Goal: Task Accomplishment & Management: Manage account settings

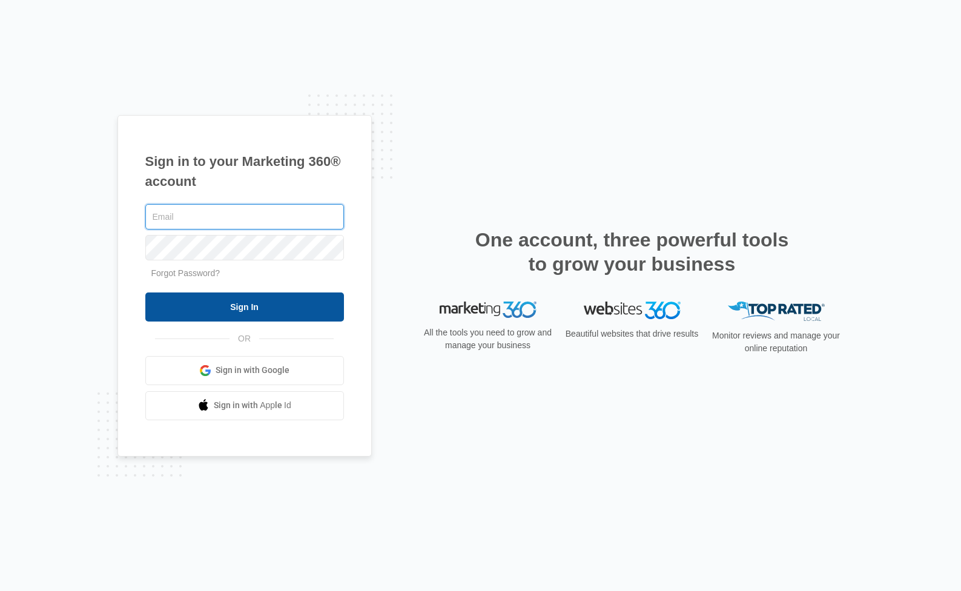
type input "[PERSON_NAME][EMAIL_ADDRESS][DOMAIN_NAME]"
click at [270, 319] on input "Sign In" at bounding box center [244, 307] width 199 height 29
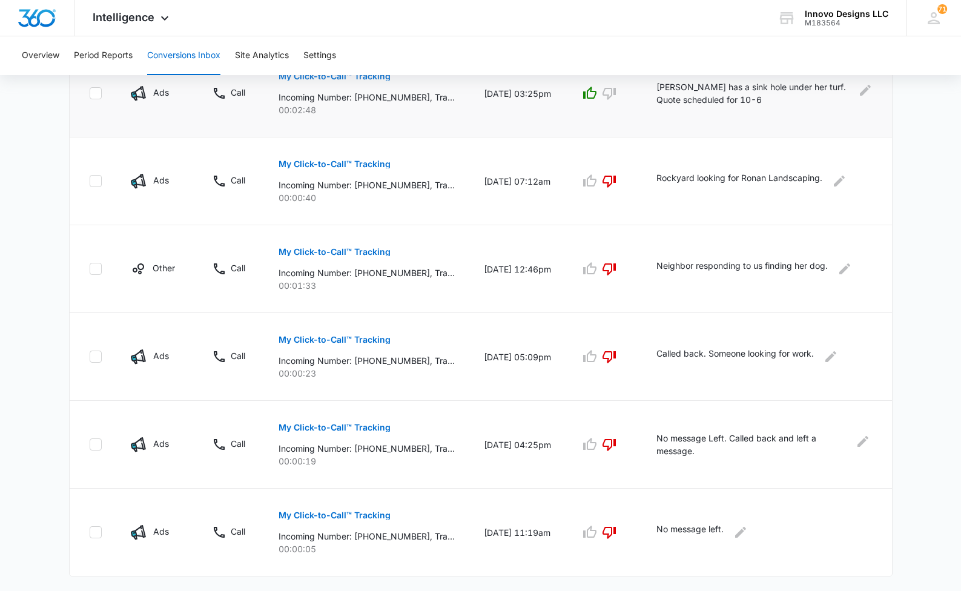
scroll to position [685, 0]
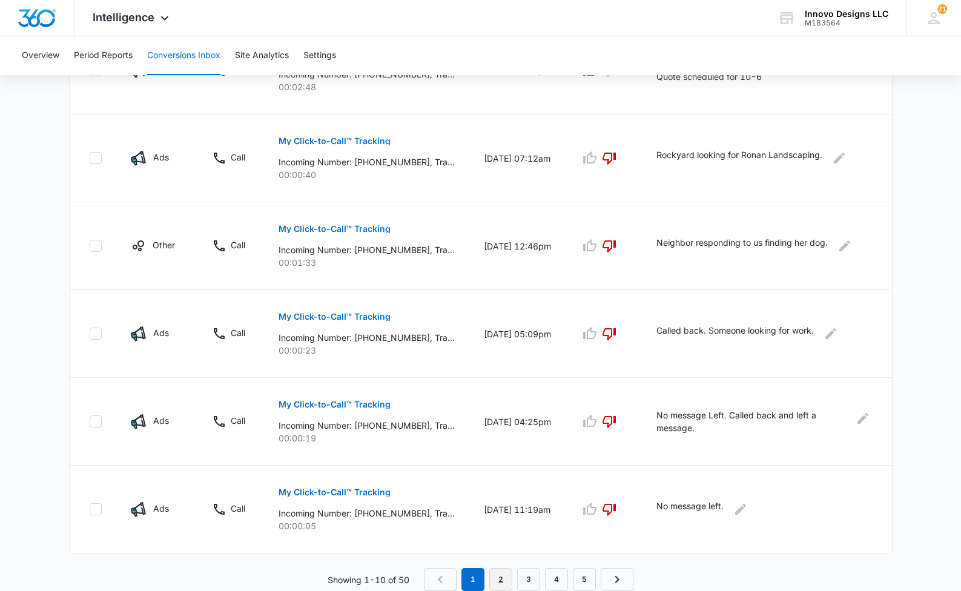
click at [507, 573] on link "2" at bounding box center [500, 579] width 23 height 23
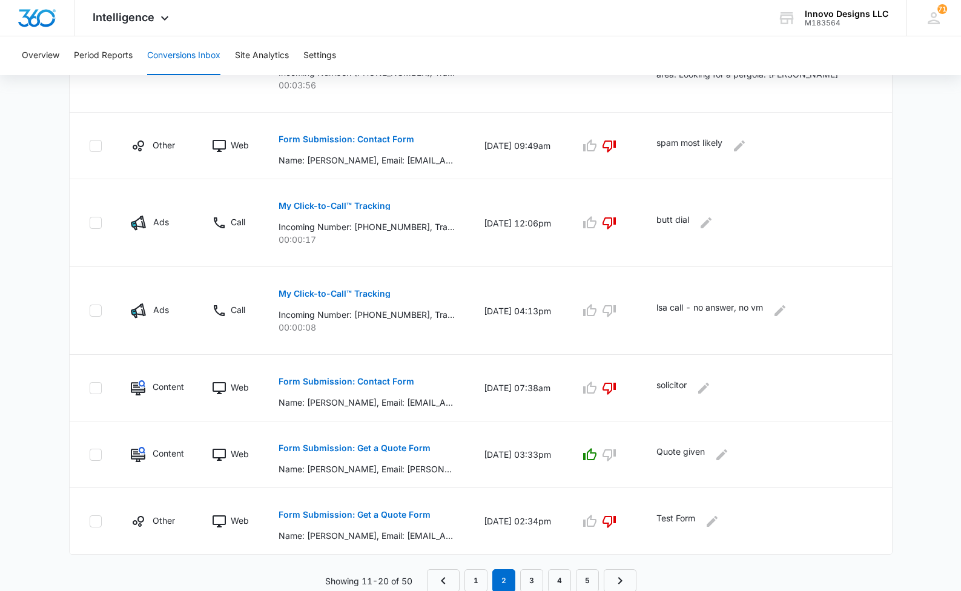
scroll to position [600, 0]
click at [534, 581] on link "3" at bounding box center [531, 579] width 23 height 23
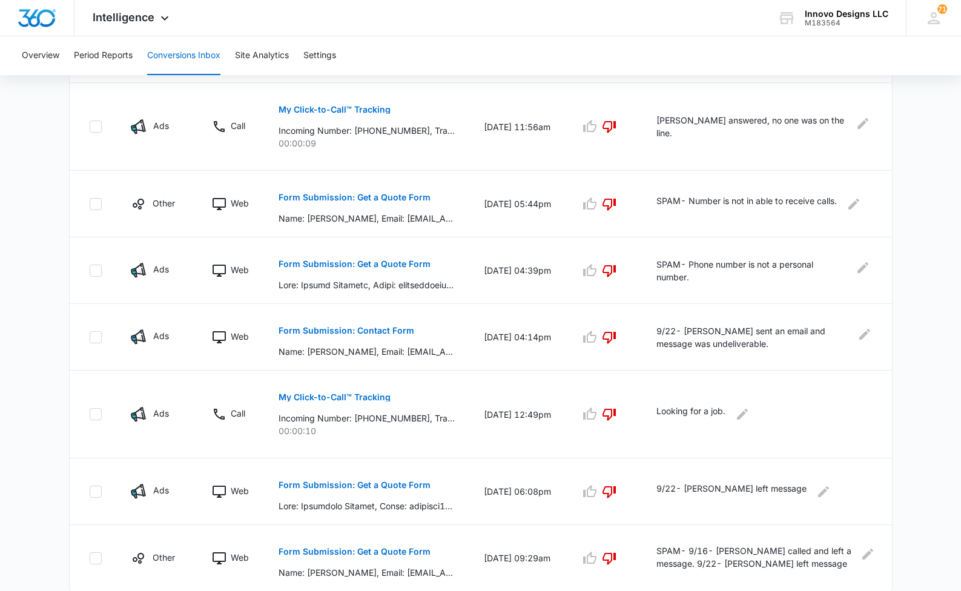
scroll to position [579, 0]
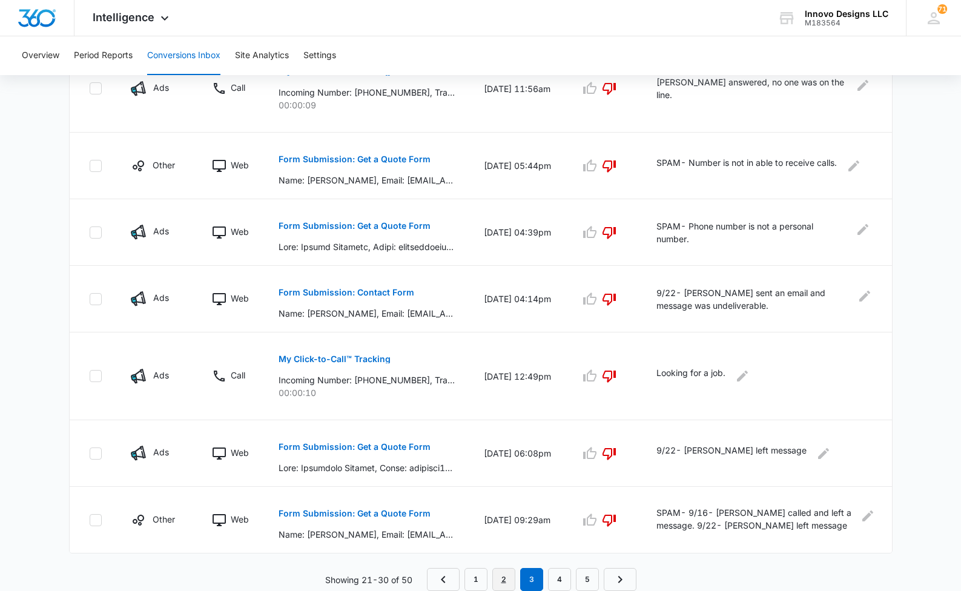
click at [494, 575] on link "2" at bounding box center [503, 579] width 23 height 23
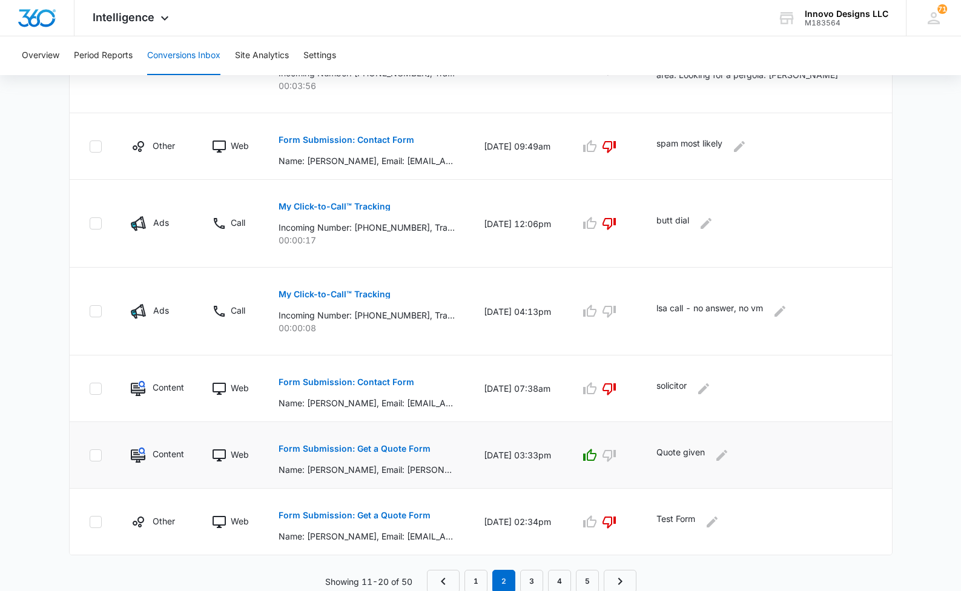
scroll to position [600, 0]
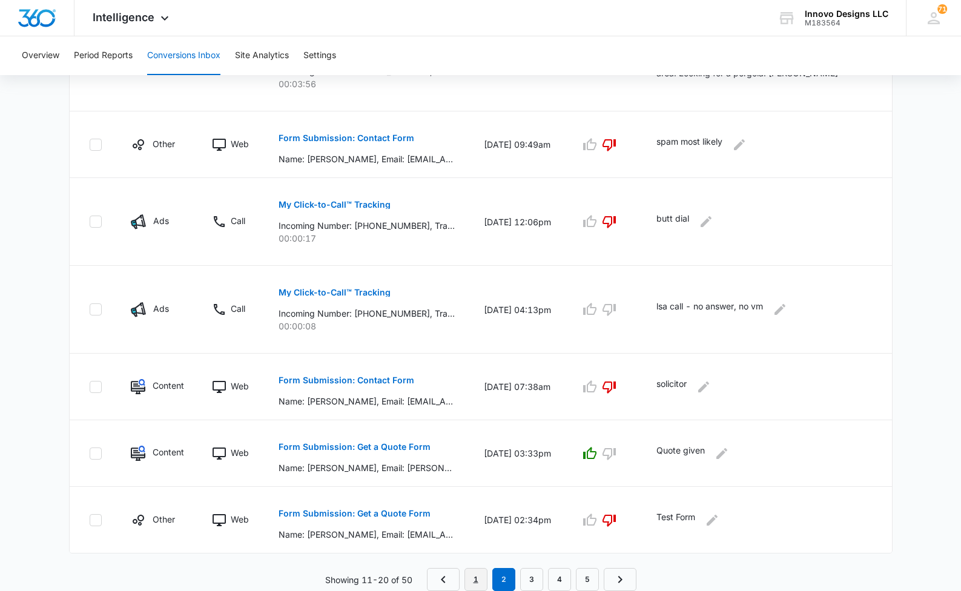
click at [478, 576] on link "1" at bounding box center [476, 579] width 23 height 23
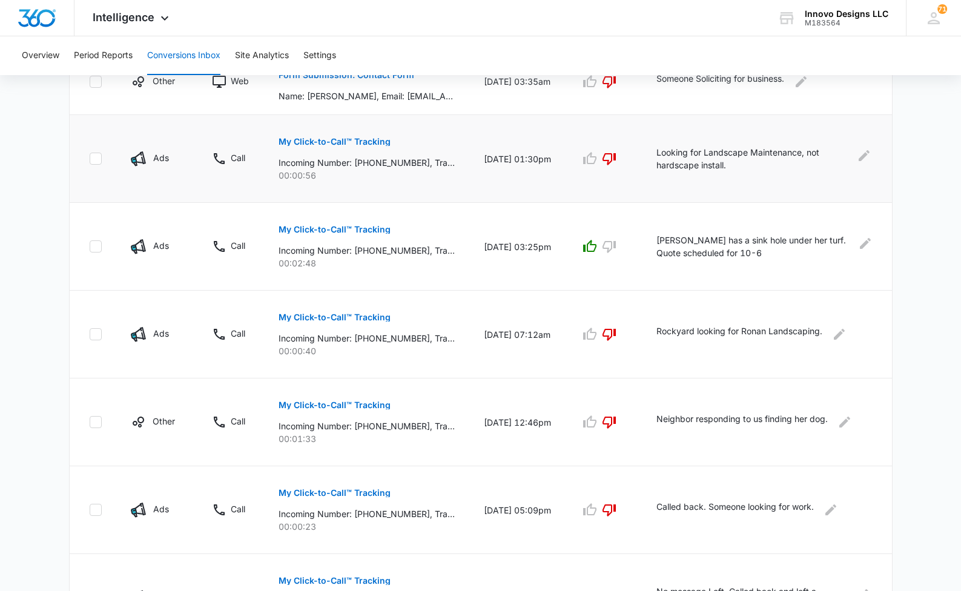
scroll to position [685, 0]
